Goal: Transaction & Acquisition: Purchase product/service

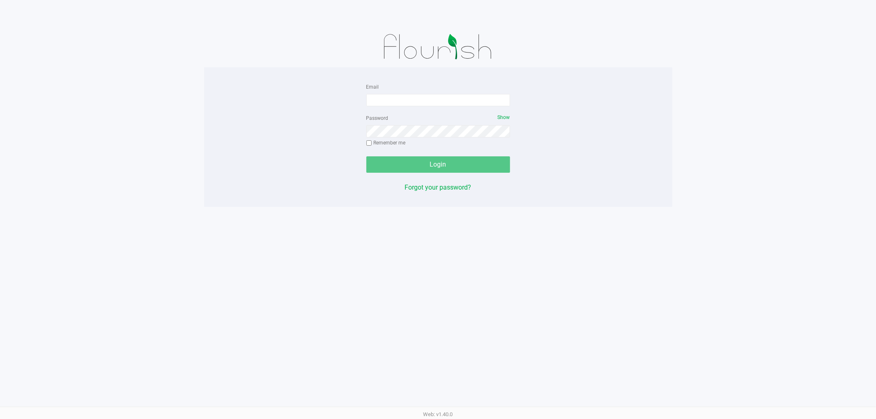
drag, startPoint x: 417, startPoint y: 88, endPoint x: 418, endPoint y: 93, distance: 5.4
click at [418, 93] on div "Email" at bounding box center [438, 94] width 144 height 25
click at [420, 95] on input "Email" at bounding box center [438, 100] width 144 height 12
type input "[EMAIL_ADDRESS][DOMAIN_NAME]"
click at [507, 115] on span "Show" at bounding box center [504, 118] width 12 height 6
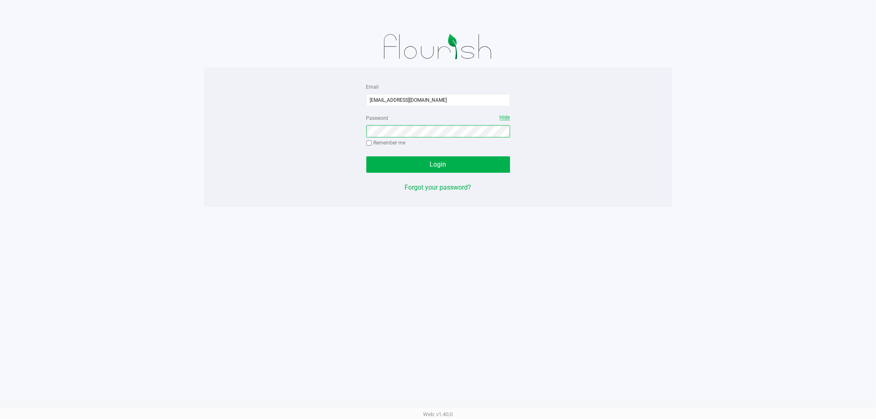
click at [366, 156] on button "Login" at bounding box center [438, 164] width 144 height 16
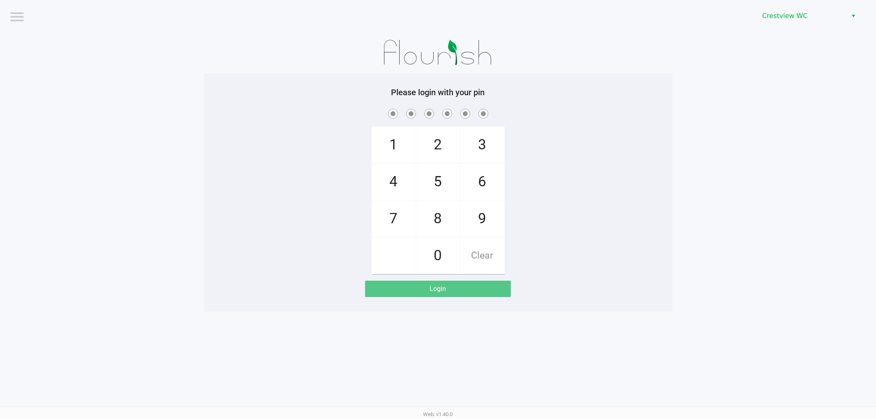
click at [801, 5] on div "Crestview WC" at bounding box center [660, 16] width 432 height 32
drag, startPoint x: 804, startPoint y: 16, endPoint x: 807, endPoint y: 22, distance: 6.6
click at [805, 16] on span "Crestview WC" at bounding box center [802, 16] width 80 height 10
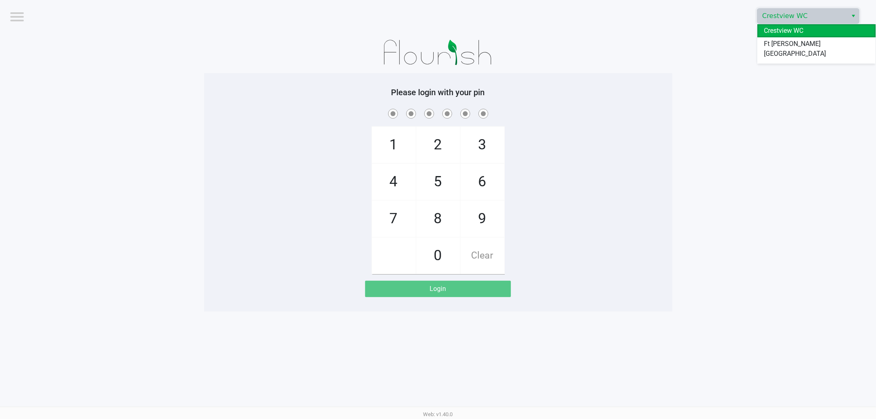
drag, startPoint x: 803, startPoint y: 55, endPoint x: 768, endPoint y: 113, distance: 68.0
click at [803, 62] on span "Pensacola WC" at bounding box center [785, 67] width 42 height 10
click at [715, 154] on app-pos-login-wrapper "Logout Pensacola WC Please login with your pin 1 4 7 2 5 8 0 3 6 9 Clear Login" at bounding box center [438, 156] width 876 height 312
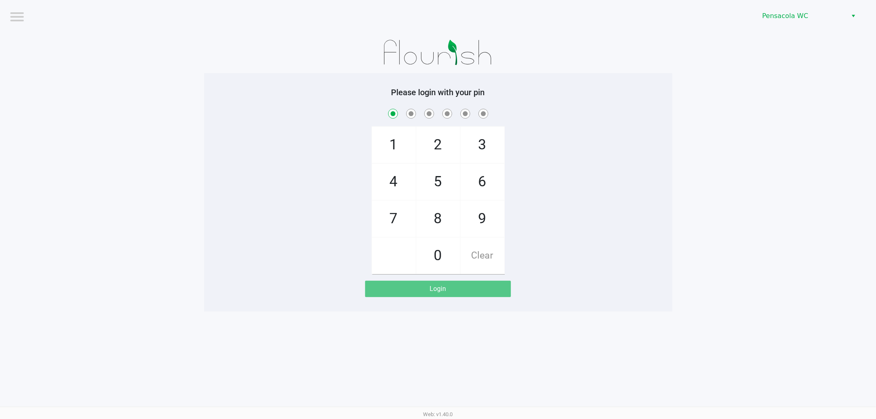
checkbox input "true"
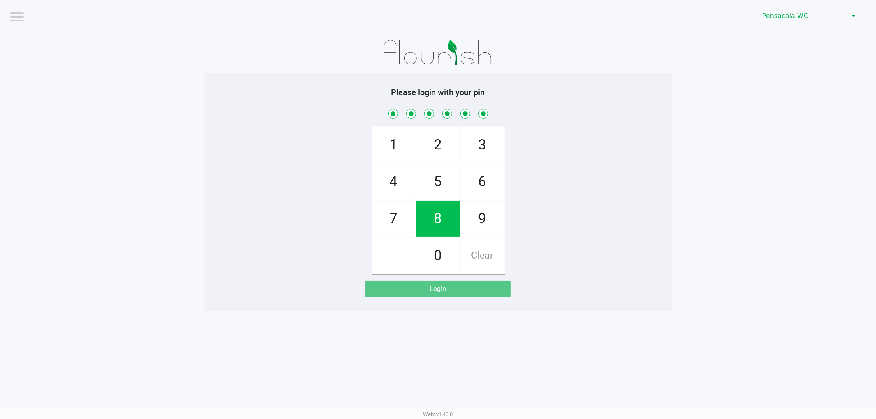
checkbox input "true"
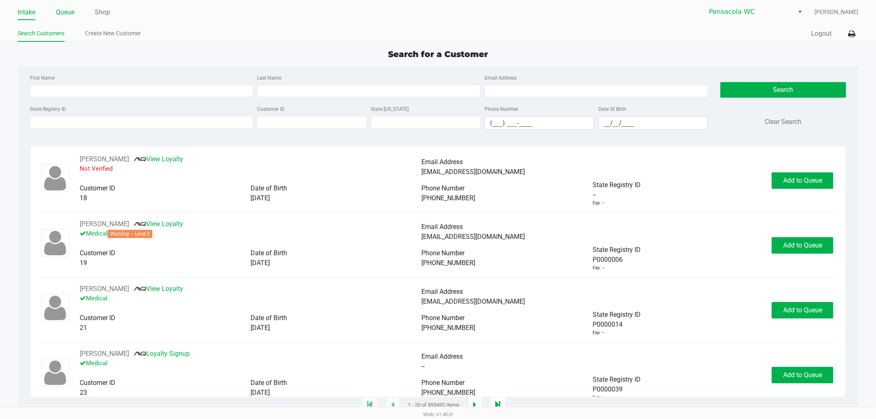
click at [66, 7] on link "Queue" at bounding box center [65, 12] width 18 height 11
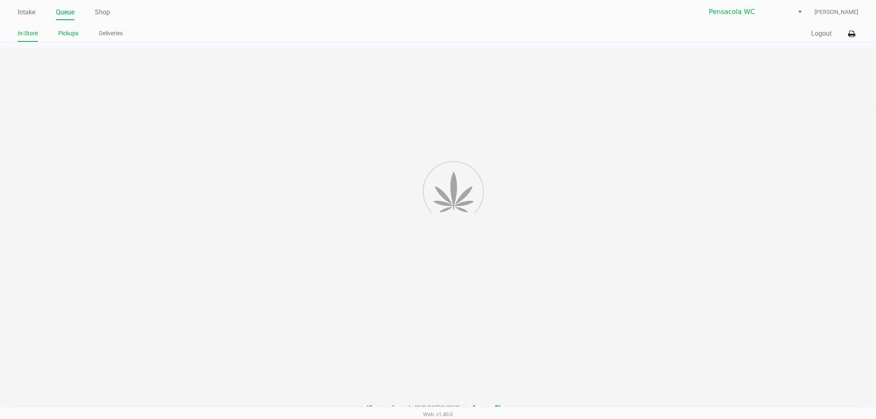
click at [76, 31] on link "Pickups" at bounding box center [68, 33] width 20 height 10
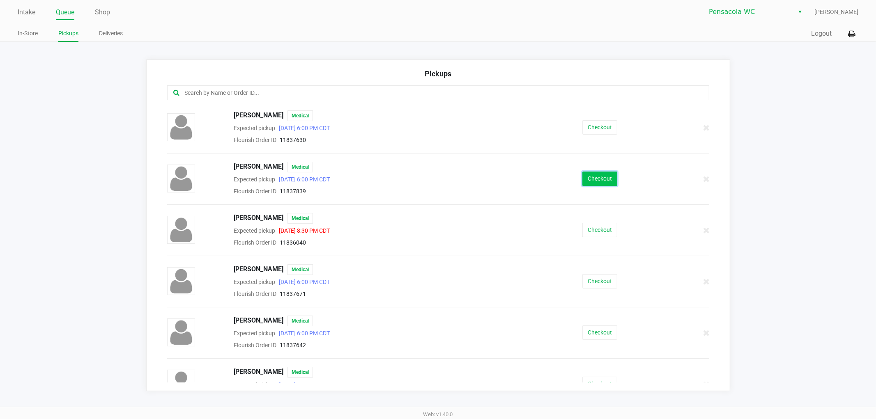
click at [602, 184] on button "Checkout" at bounding box center [599, 179] width 35 height 14
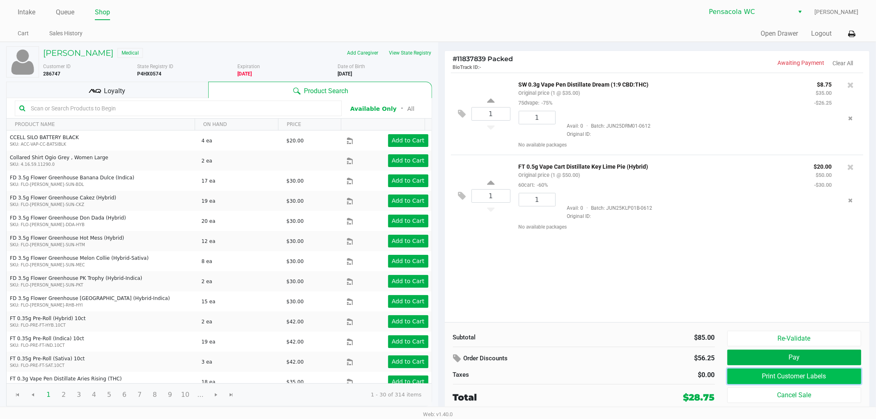
click at [806, 383] on button "Print Customer Labels" at bounding box center [794, 377] width 134 height 16
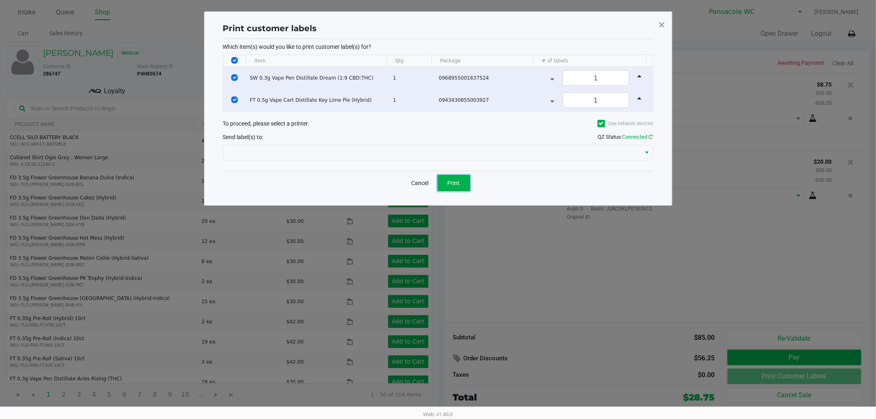
drag, startPoint x: 462, startPoint y: 182, endPoint x: 563, endPoint y: 259, distance: 126.2
click at [464, 183] on button "Print" at bounding box center [453, 183] width 33 height 16
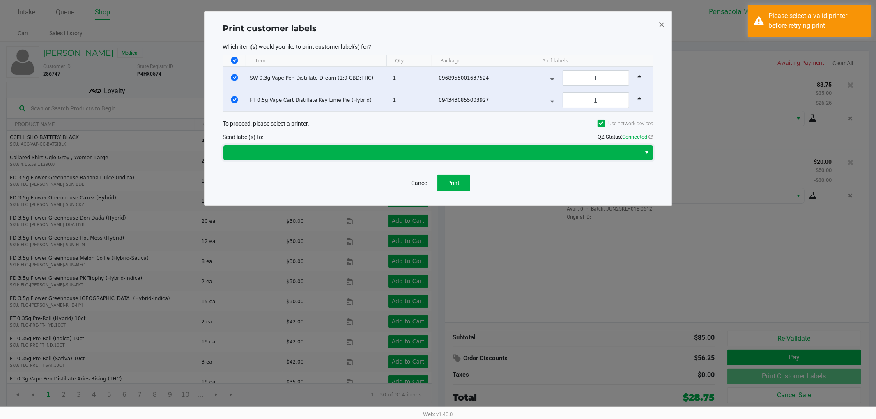
drag, startPoint x: 397, startPoint y: 148, endPoint x: 395, endPoint y: 145, distance: 4.2
click at [395, 145] on kendo-dropdownlist at bounding box center [438, 153] width 430 height 16
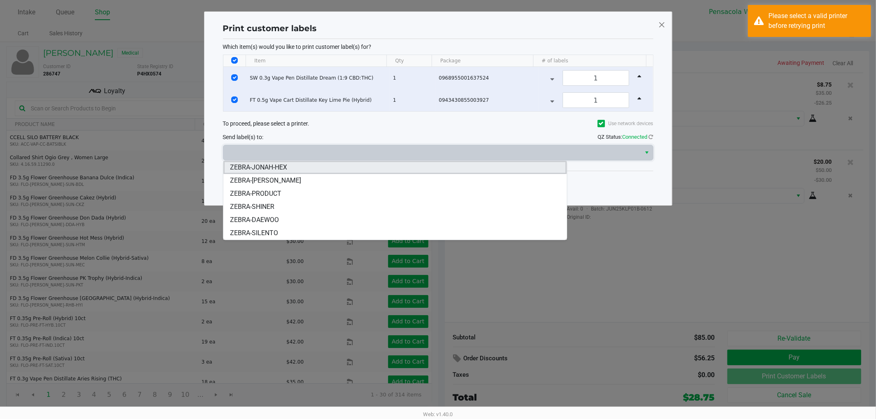
click at [355, 163] on li "ZEBRA-JONAH-HEX" at bounding box center [394, 167] width 343 height 13
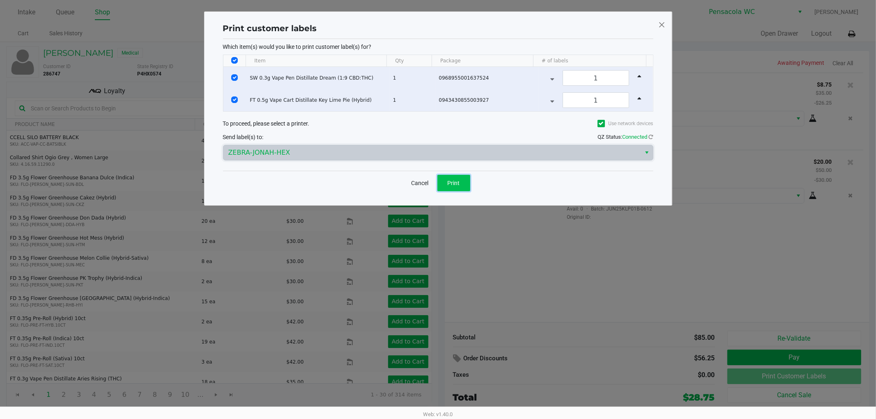
click at [462, 177] on button "Print" at bounding box center [453, 183] width 33 height 16
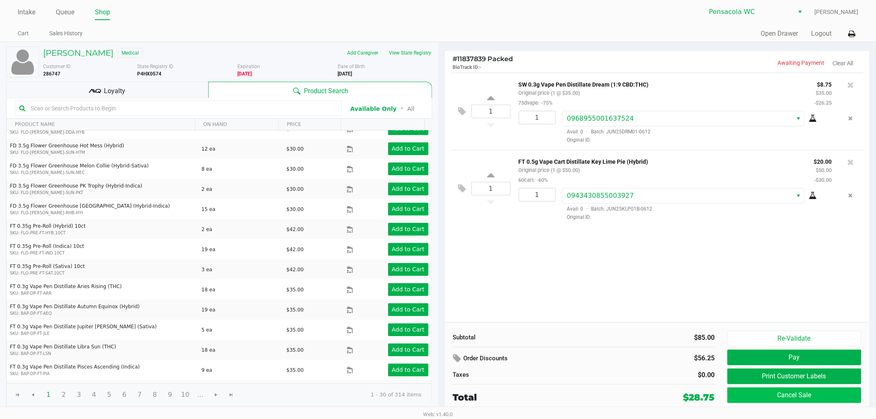
scroll to position [228, 0]
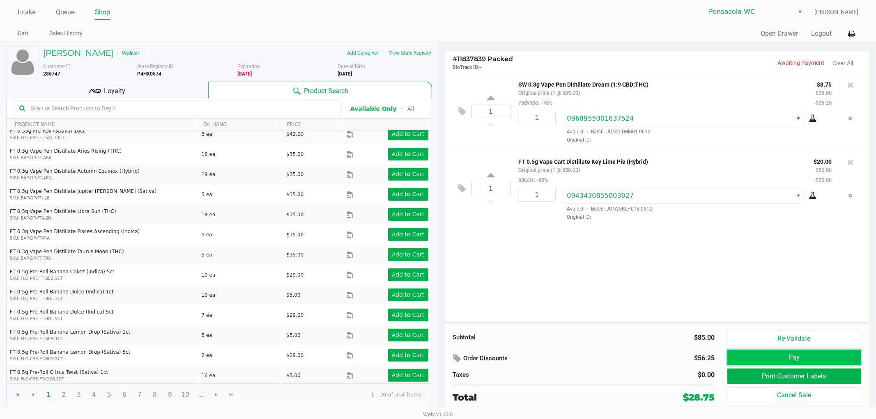
click at [830, 356] on button "Pay" at bounding box center [794, 358] width 134 height 16
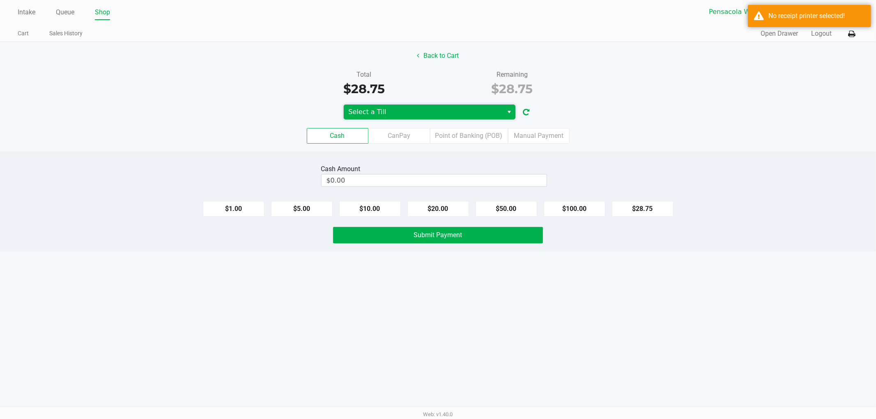
click at [421, 109] on span "Select a Till" at bounding box center [424, 112] width 150 height 10
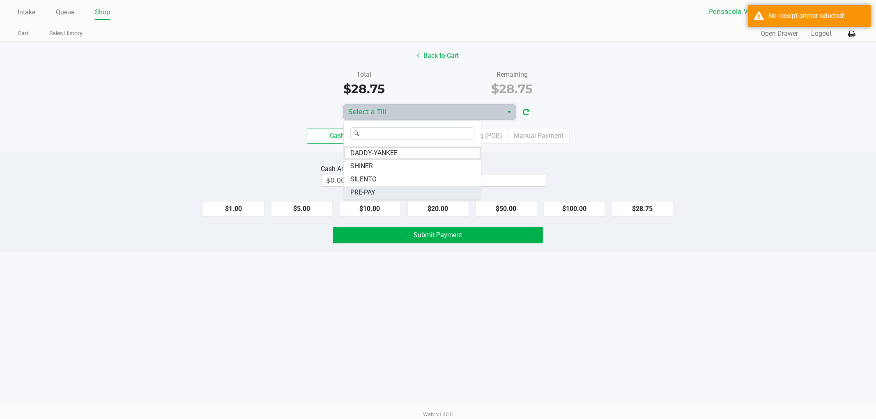
click at [409, 190] on li "PRE-PAY" at bounding box center [412, 192] width 137 height 13
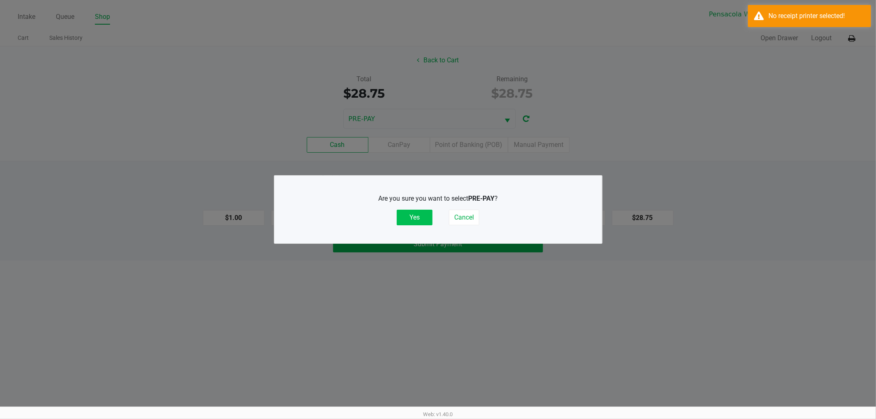
click at [401, 218] on button "Yes" at bounding box center [415, 218] width 36 height 16
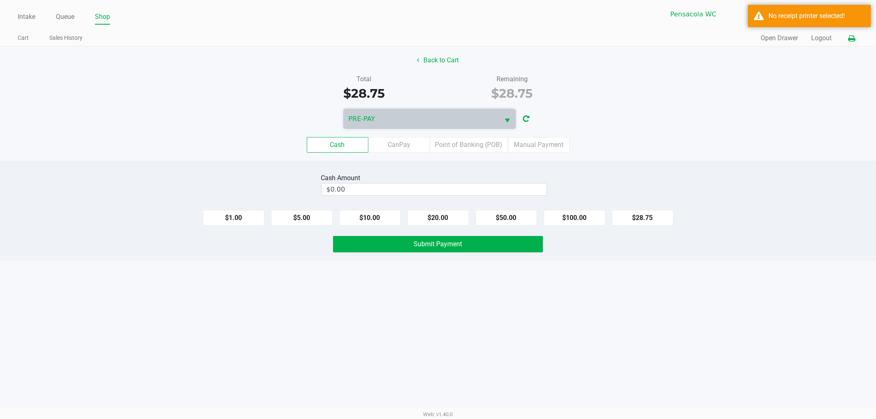
click at [853, 32] on button at bounding box center [852, 38] width 14 height 15
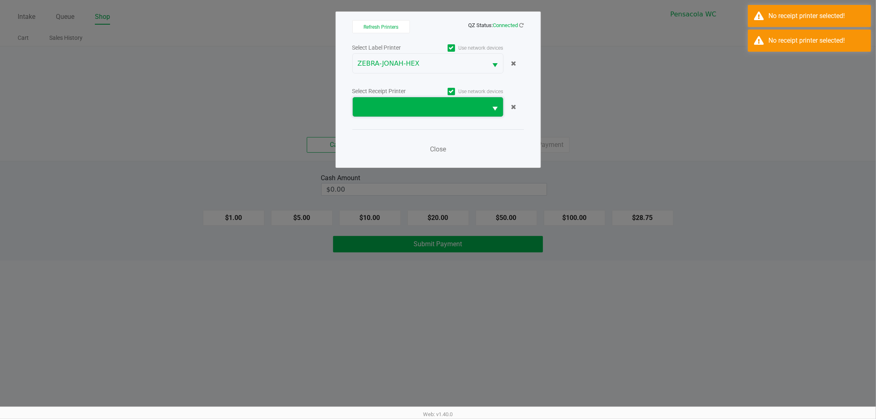
click at [435, 102] on span at bounding box center [420, 107] width 125 height 10
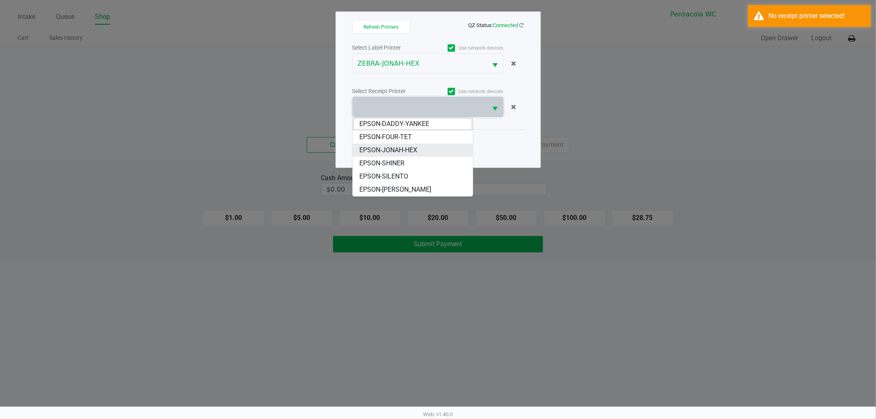
click at [434, 147] on li "EPSON-JONAH-HEX" at bounding box center [413, 150] width 120 height 13
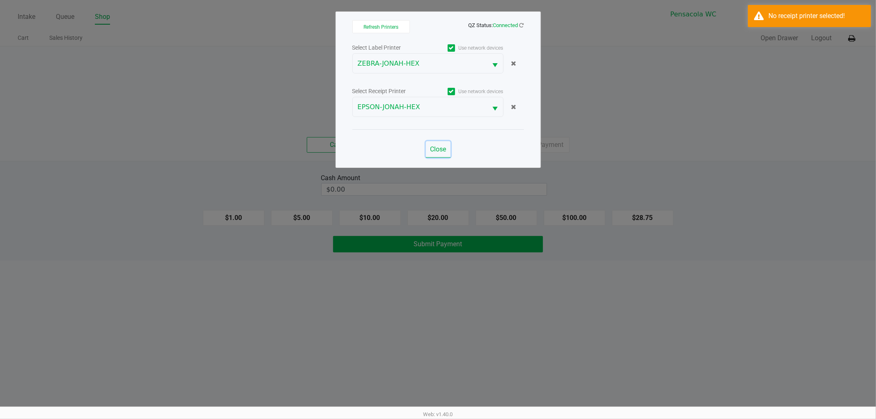
click at [435, 143] on button "Close" at bounding box center [438, 149] width 25 height 16
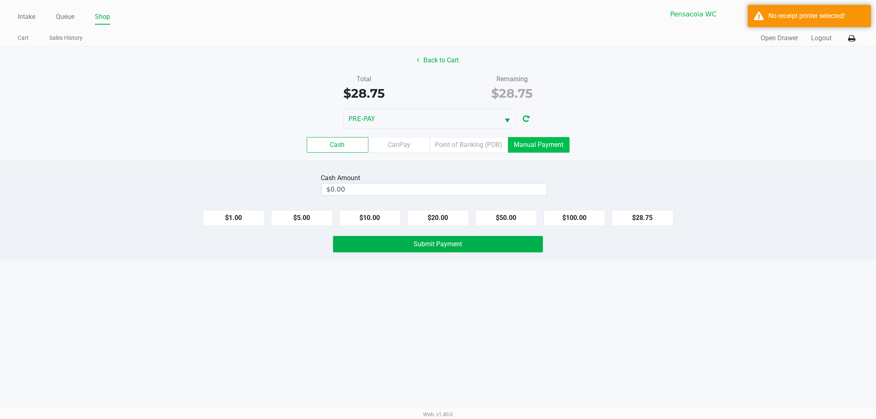
click at [549, 149] on label "Manual Payment" at bounding box center [539, 145] width 62 height 16
click at [0, 0] on 8 "Manual Payment" at bounding box center [0, 0] width 0 height 0
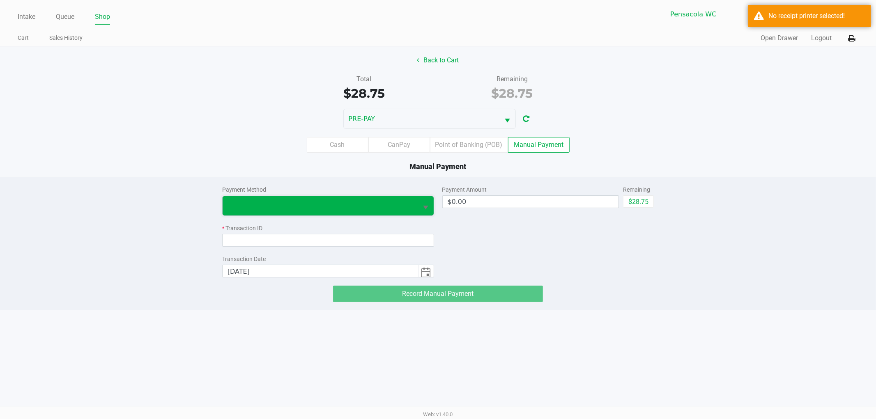
click at [339, 204] on span at bounding box center [320, 206] width 186 height 10
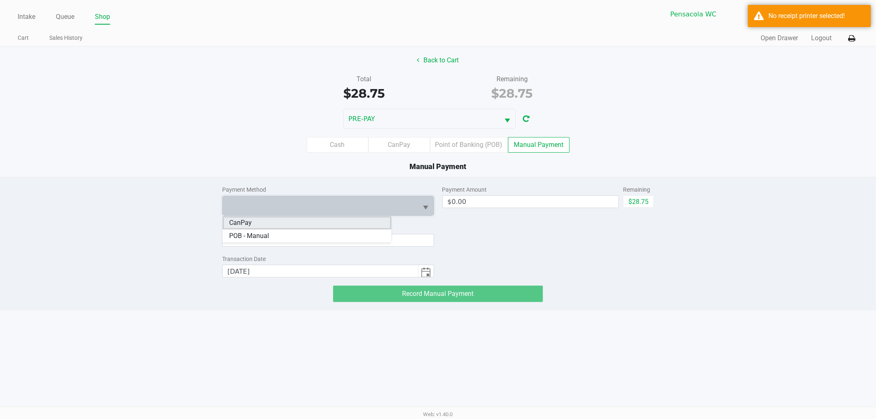
click at [337, 223] on li "CanPay" at bounding box center [307, 222] width 169 height 13
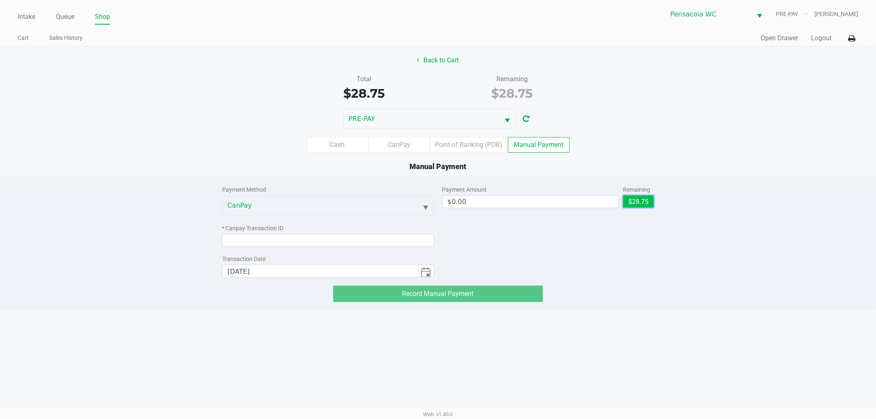
click at [641, 196] on button "$28.75" at bounding box center [638, 201] width 31 height 12
type input "$28.75"
click at [351, 238] on input at bounding box center [328, 240] width 212 height 13
paste input "AFINESA4ECA9"
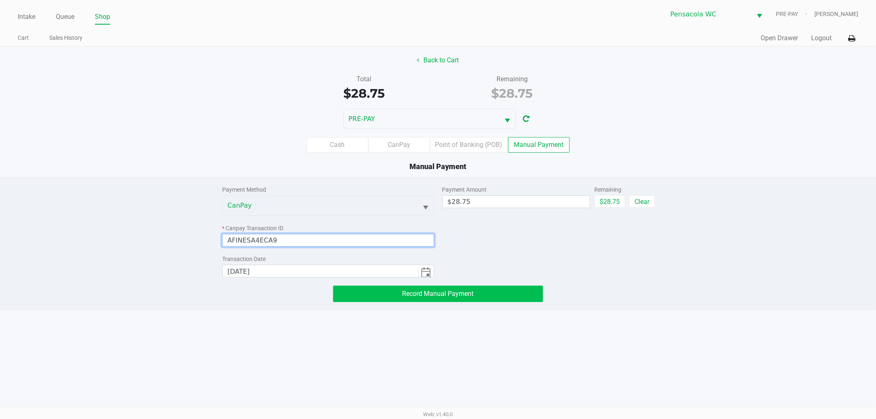
type input "AFINESA4ECA9"
click at [430, 300] on button "Record Manual Payment" at bounding box center [438, 294] width 210 height 16
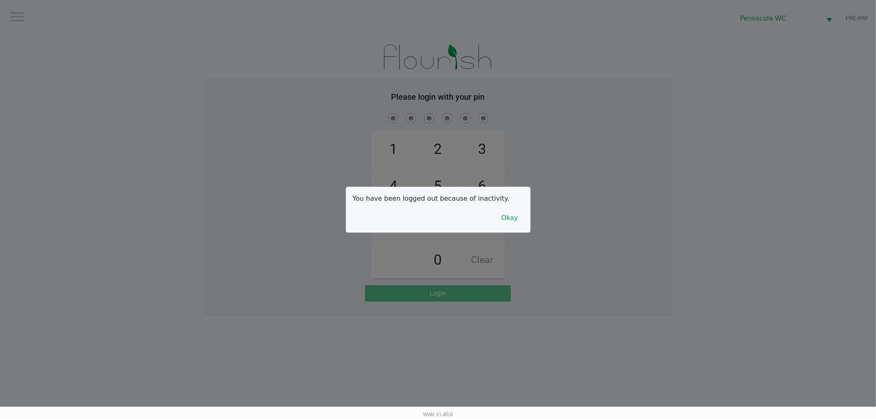
click at [639, 402] on div at bounding box center [438, 209] width 876 height 419
drag, startPoint x: 517, startPoint y: 218, endPoint x: 640, endPoint y: 90, distance: 177.7
click at [518, 218] on button "Okay" at bounding box center [510, 218] width 28 height 16
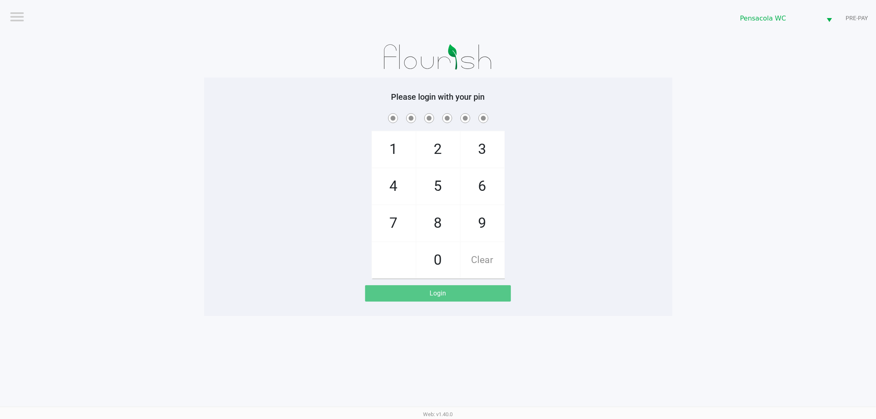
click at [590, 168] on div "1 4 7 2 5 8 0 3 6 9 Clear" at bounding box center [438, 195] width 468 height 167
checkbox input "true"
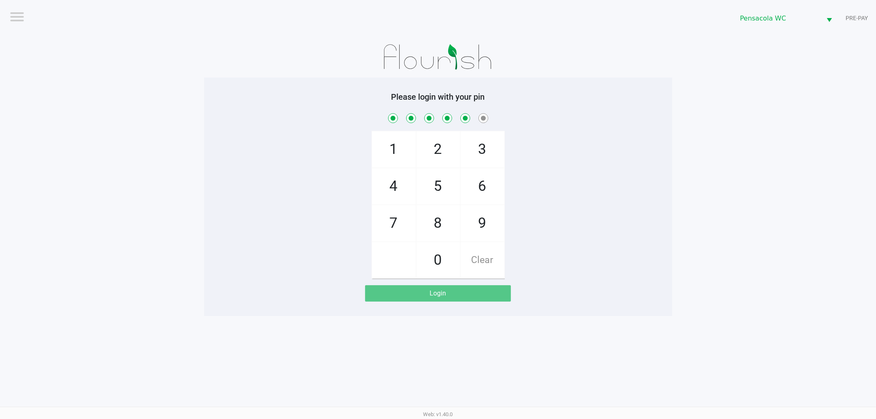
checkbox input "true"
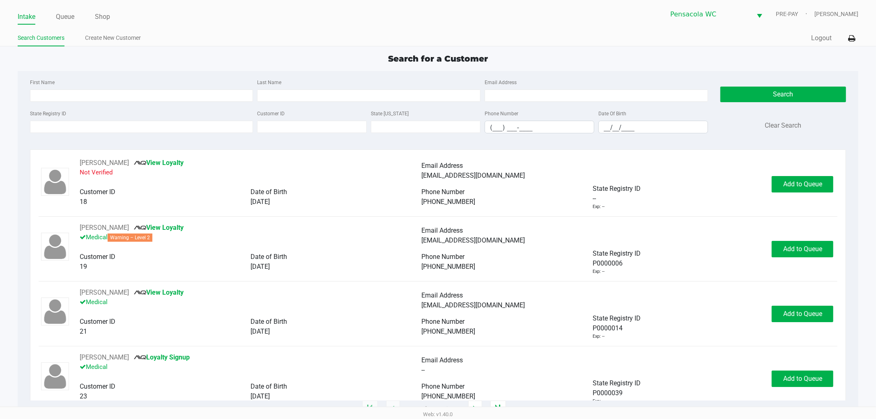
drag, startPoint x: 72, startPoint y: 14, endPoint x: 83, endPoint y: 42, distance: 30.6
click at [73, 15] on link "Queue" at bounding box center [65, 16] width 18 height 11
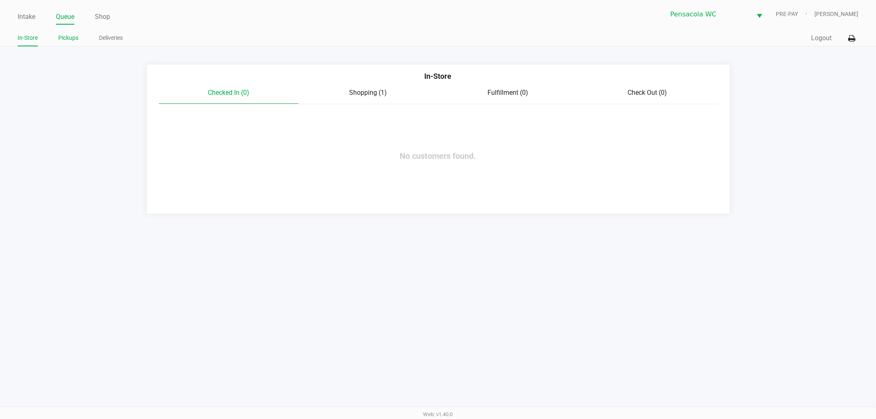
click at [73, 42] on link "Pickups" at bounding box center [68, 38] width 20 height 10
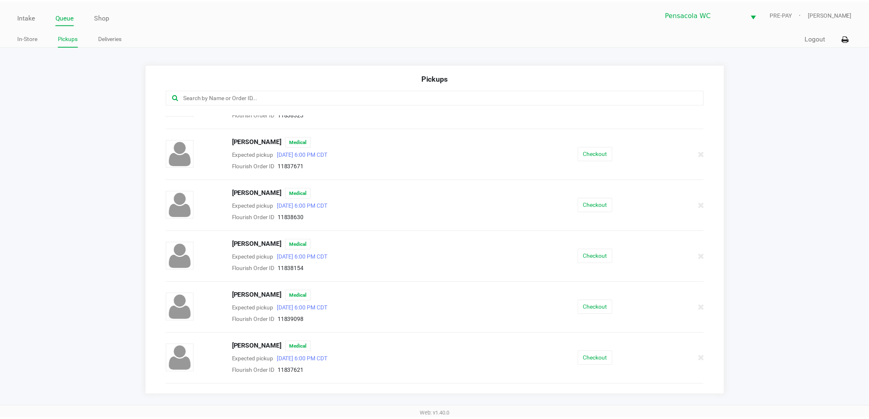
scroll to position [173, 0]
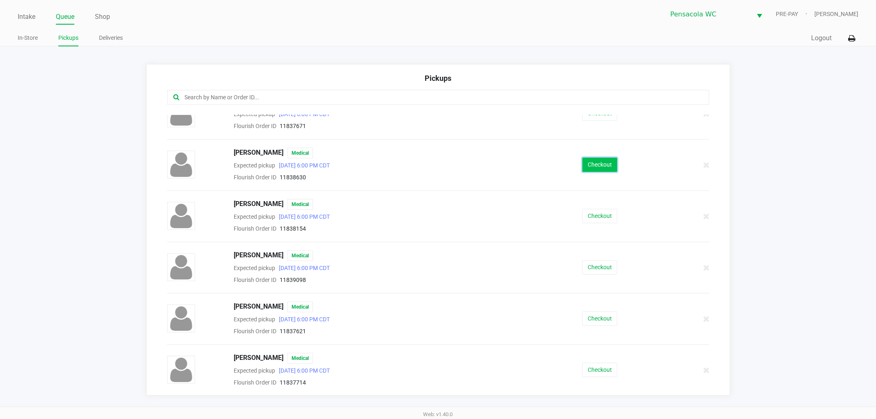
click at [591, 163] on button "Checkout" at bounding box center [599, 165] width 35 height 14
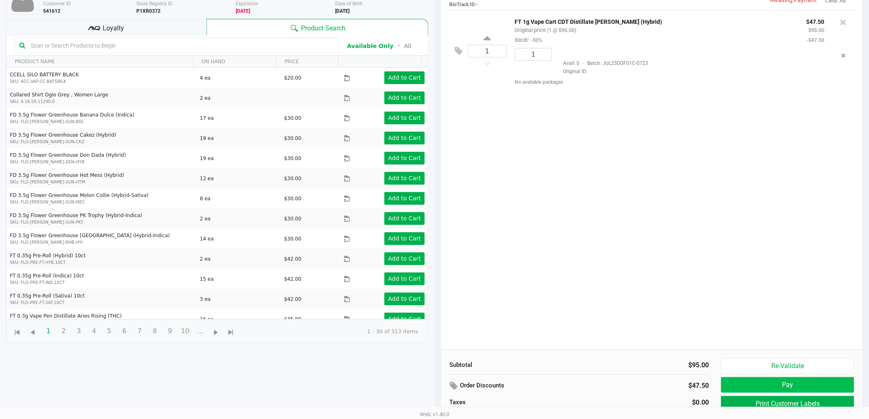
scroll to position [89, 0]
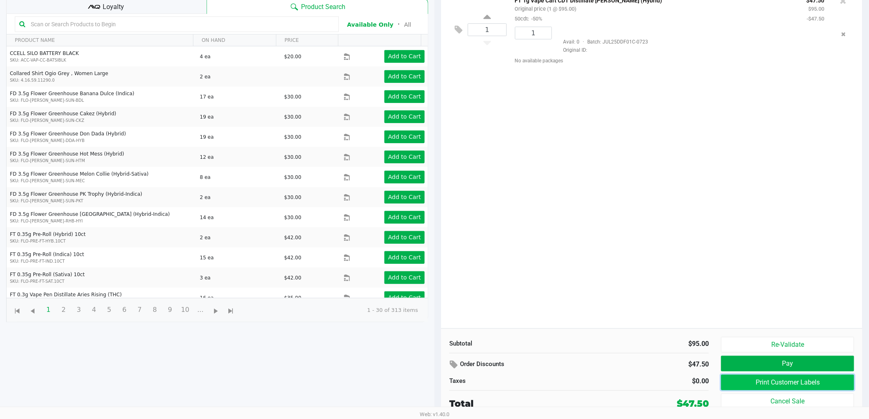
click at [773, 378] on button "Print Customer Labels" at bounding box center [787, 383] width 133 height 16
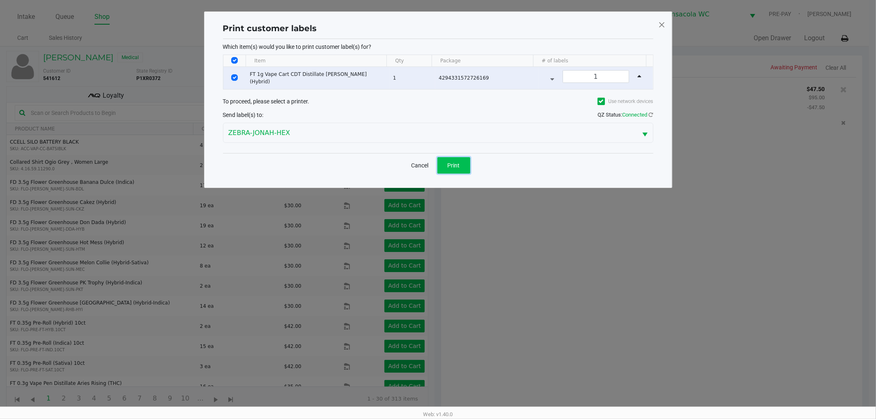
click at [454, 163] on span "Print" at bounding box center [454, 165] width 12 height 7
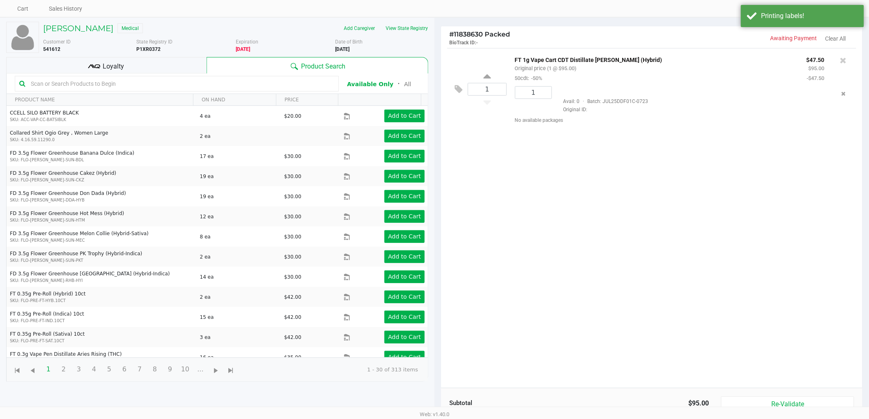
scroll to position [89, 0]
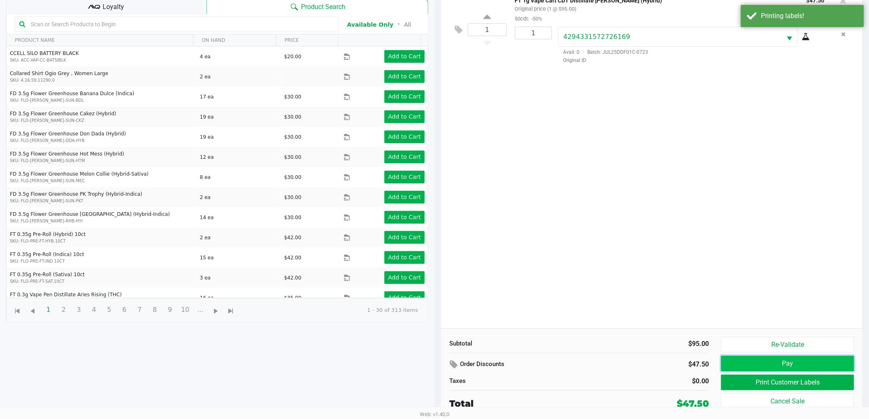
click at [745, 363] on button "Pay" at bounding box center [787, 364] width 133 height 16
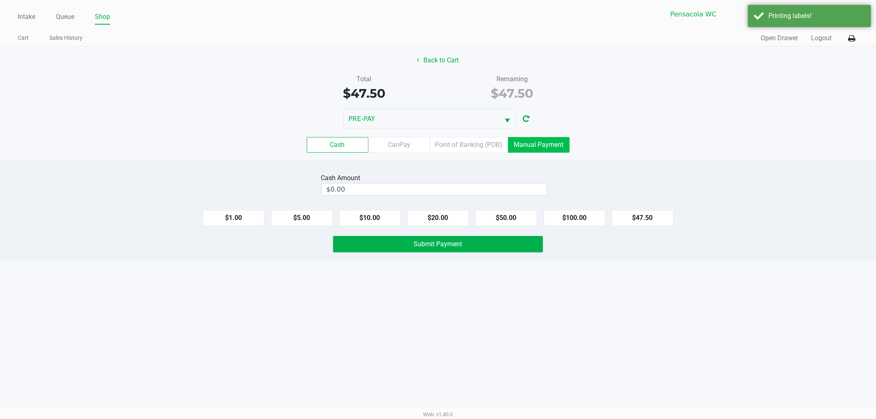
drag, startPoint x: 540, startPoint y: 143, endPoint x: 522, endPoint y: 147, distance: 17.7
click at [539, 142] on label "Manual Payment" at bounding box center [539, 145] width 62 height 16
click at [0, 0] on 8 "Manual Payment" at bounding box center [0, 0] width 0 height 0
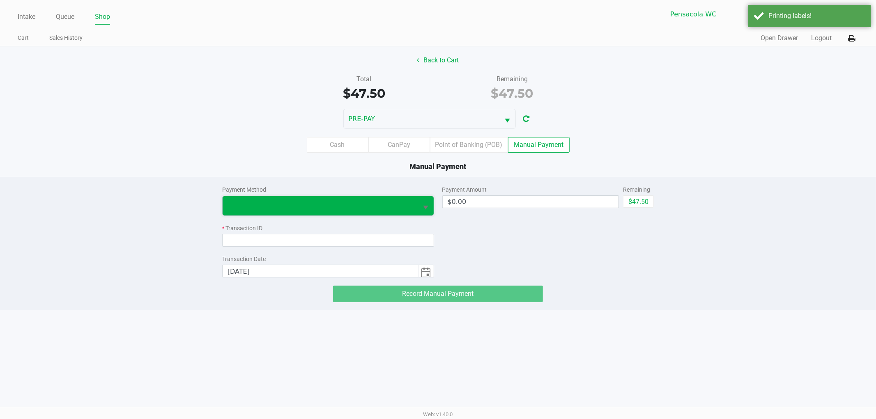
click at [404, 202] on span at bounding box center [320, 206] width 186 height 10
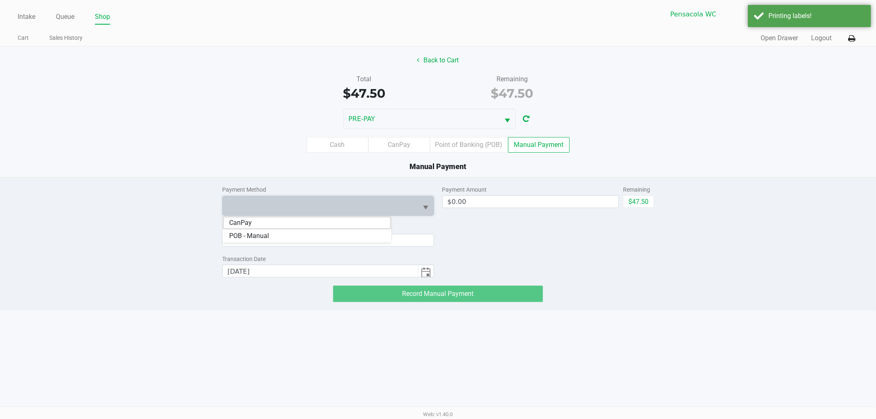
click at [390, 224] on li "CanPay" at bounding box center [307, 222] width 169 height 13
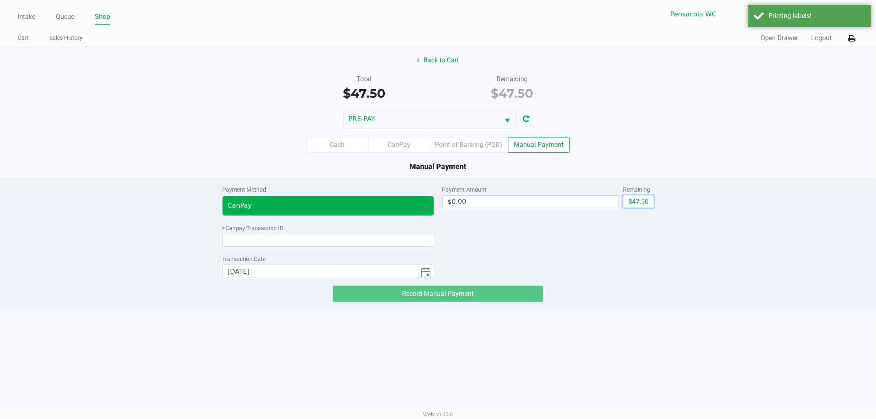
drag, startPoint x: 637, startPoint y: 203, endPoint x: 388, endPoint y: 204, distance: 249.3
click at [628, 200] on button "$47.50" at bounding box center [638, 201] width 31 height 12
type input "$47.50"
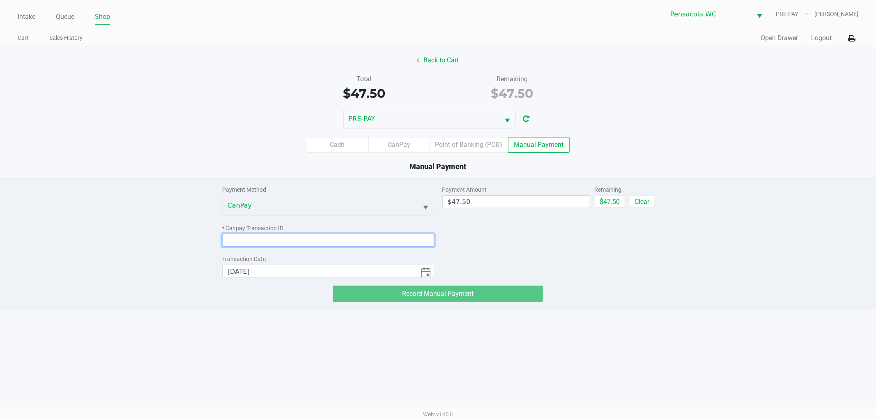
click at [384, 240] on input at bounding box center [328, 240] width 212 height 13
paste input "4A9E9ADABE6E"
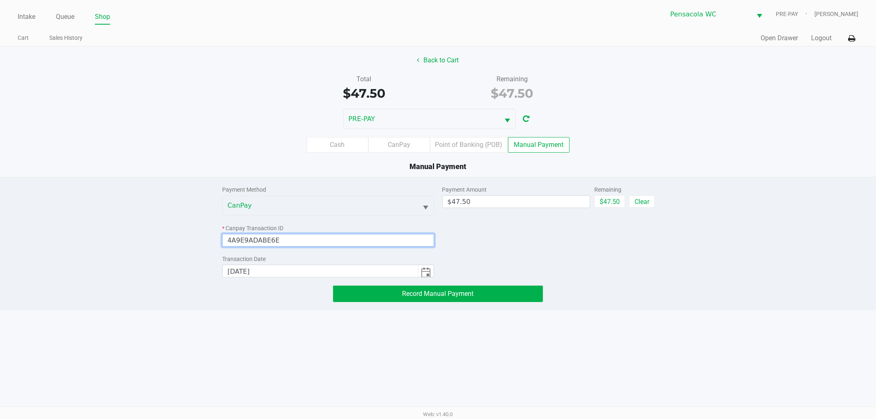
type input "4A9E9ADABE6E"
click at [476, 284] on div "Payment Method CanPay * Canpay Transaction ID 4A9E9ADABE6E Transaction Date [DA…" at bounding box center [438, 239] width 444 height 125
click at [478, 288] on button "Record Manual Payment" at bounding box center [438, 294] width 210 height 16
